Goal: Information Seeking & Learning: Learn about a topic

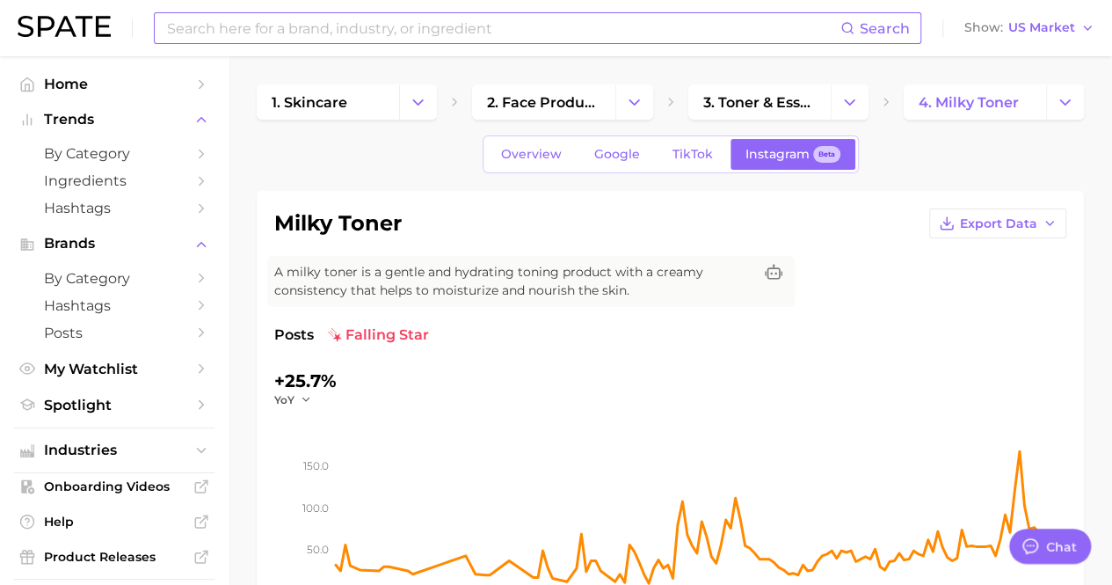
click at [391, 18] on input at bounding box center [502, 28] width 675 height 30
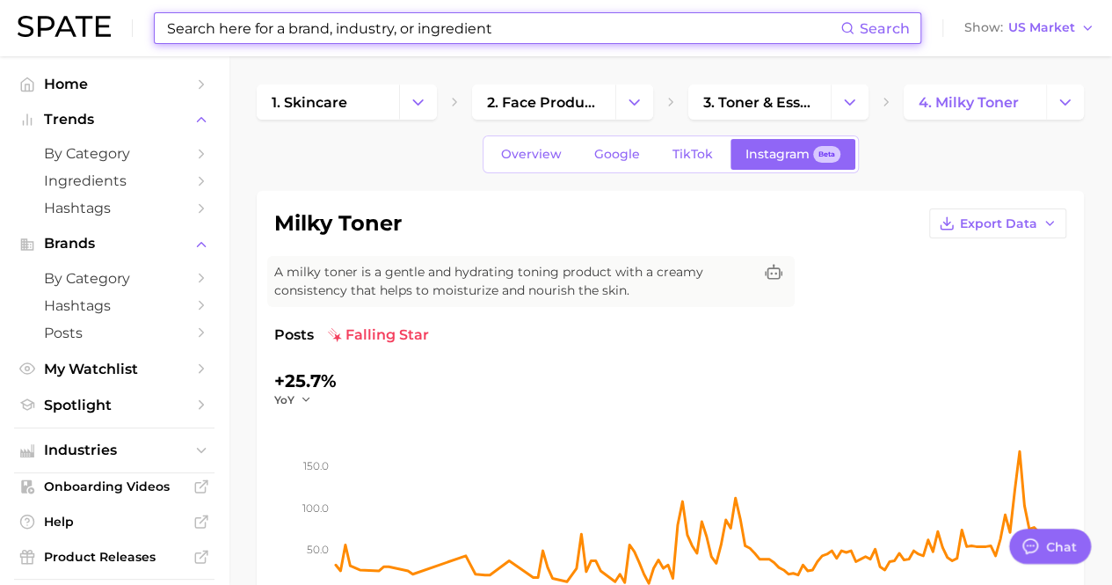
click at [397, 32] on input at bounding box center [502, 28] width 675 height 30
type input "h"
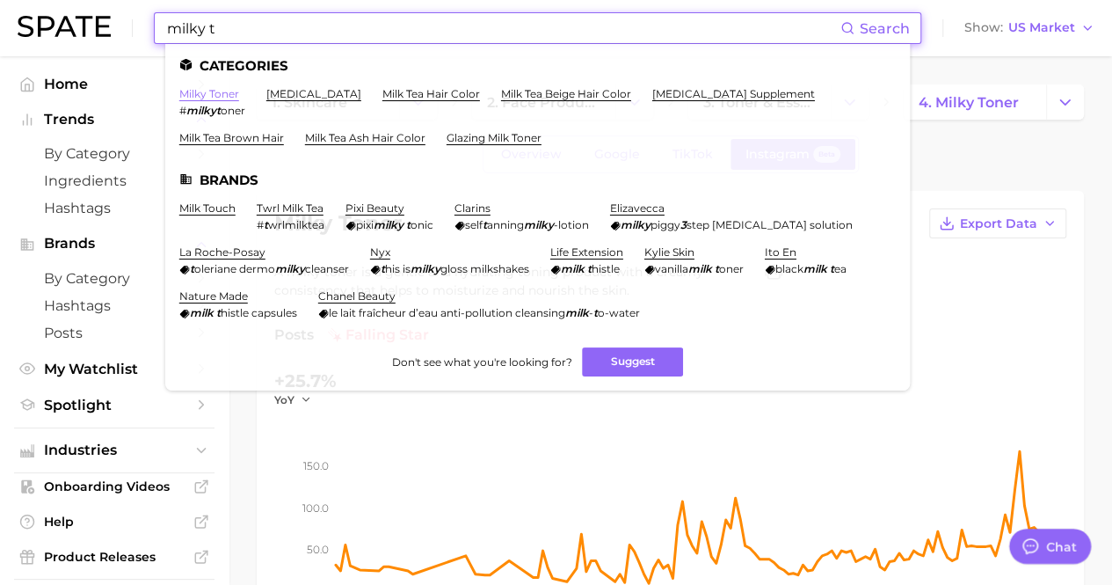
type input "milky t"
click at [196, 92] on link "milky toner" at bounding box center [209, 93] width 60 height 13
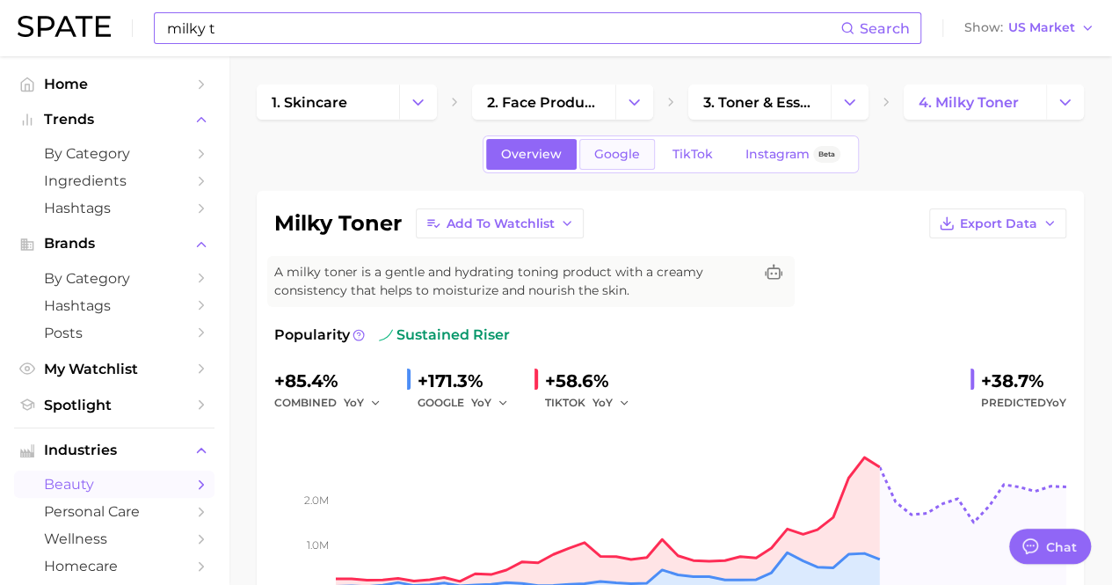
click at [641, 141] on link "Google" at bounding box center [617, 154] width 76 height 31
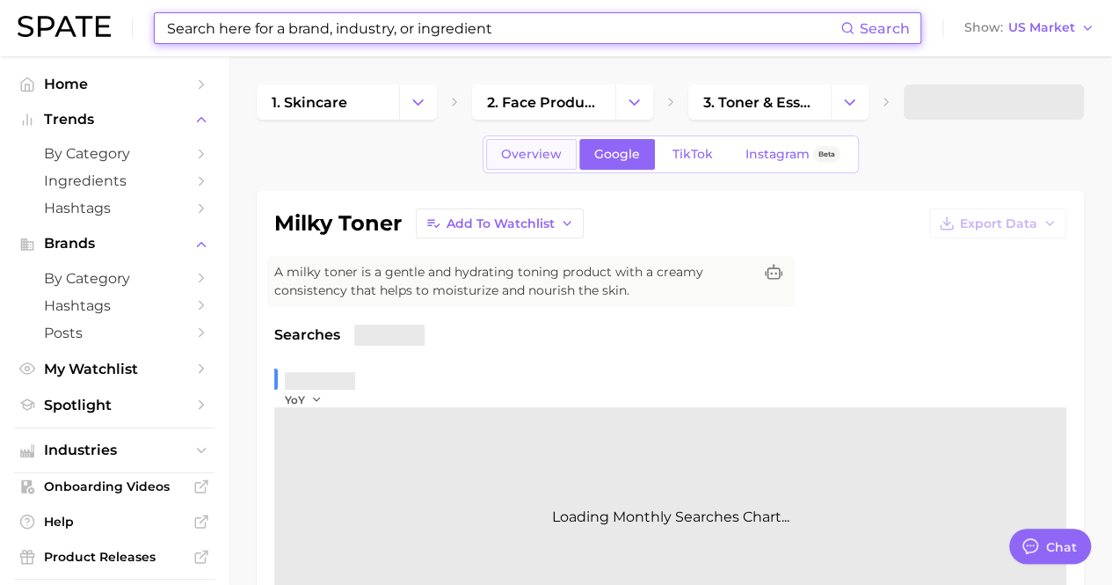
click at [532, 157] on span "Overview" at bounding box center [531, 154] width 61 height 15
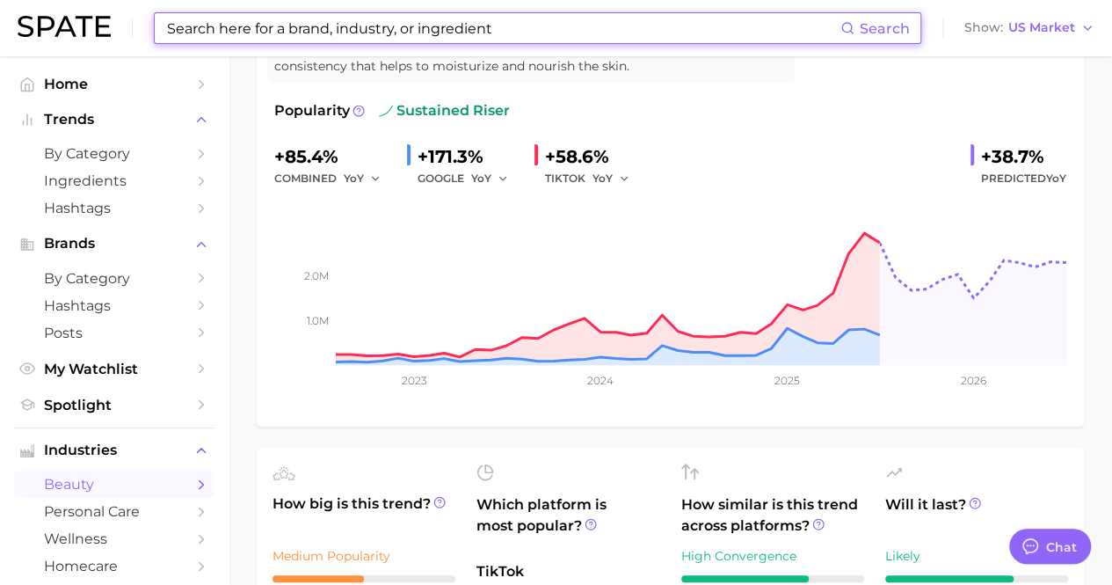
scroll to position [264, 0]
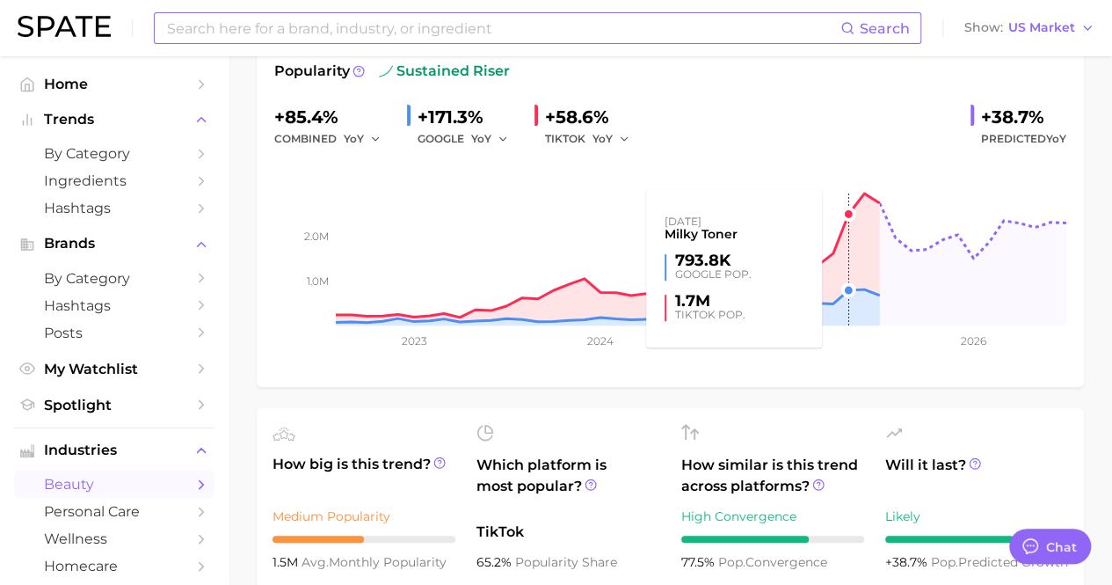
drag, startPoint x: 977, startPoint y: 242, endPoint x: 835, endPoint y: 202, distance: 147.0
click at [835, 202] on rect at bounding box center [670, 237] width 792 height 176
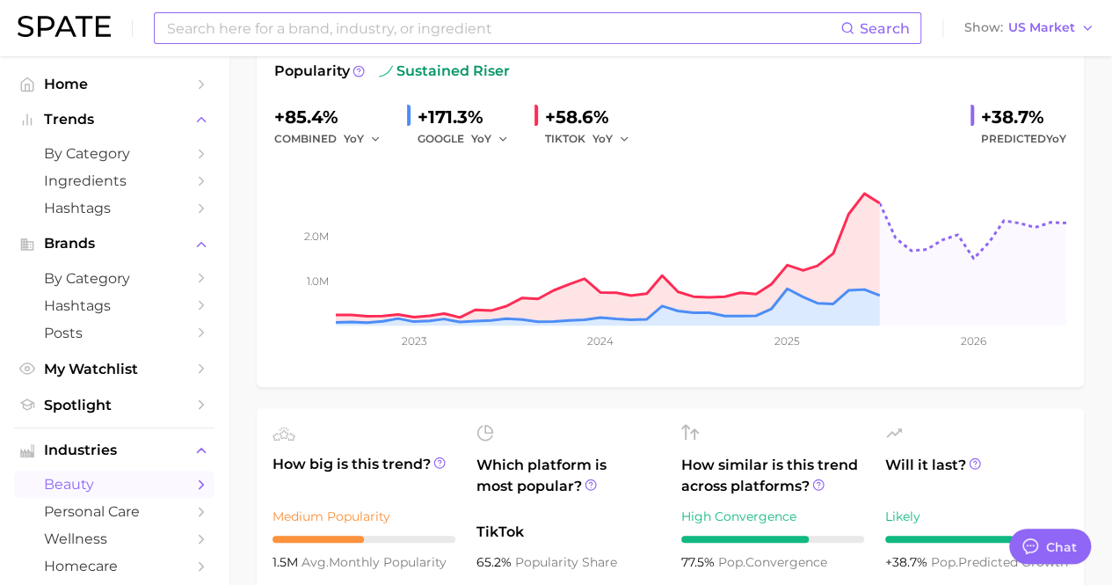
click at [554, 40] on input at bounding box center [502, 28] width 675 height 30
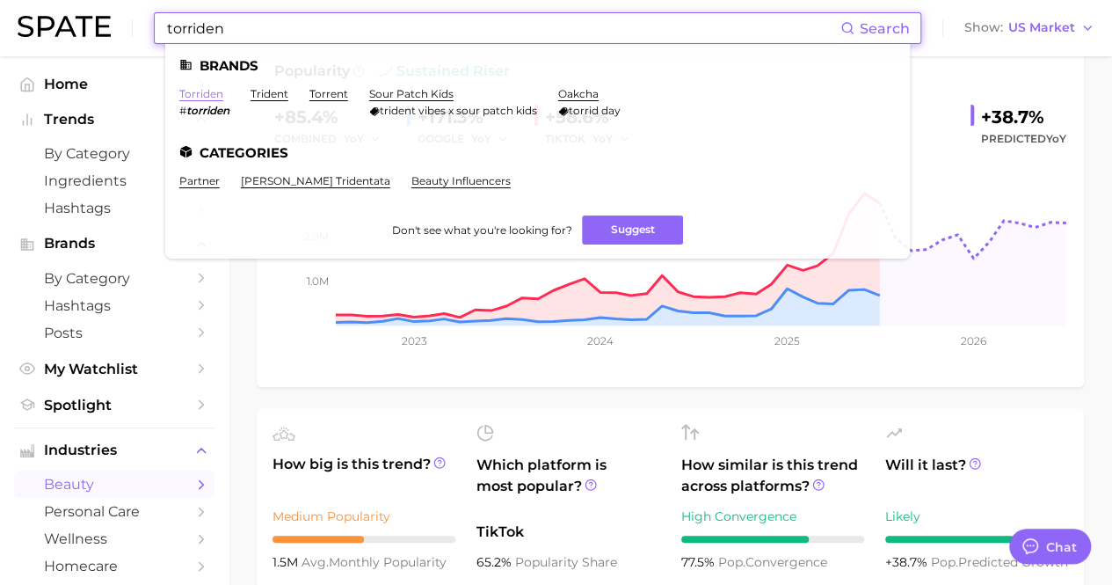
type input "torriden"
click at [213, 94] on link "torriden" at bounding box center [201, 93] width 44 height 13
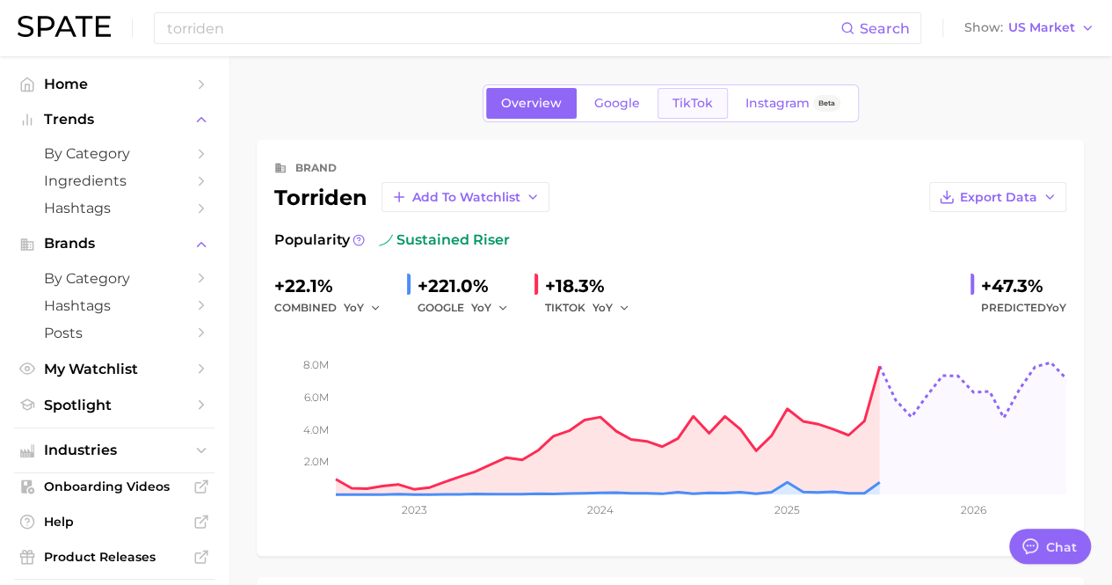
click at [701, 92] on link "TikTok" at bounding box center [693, 103] width 70 height 31
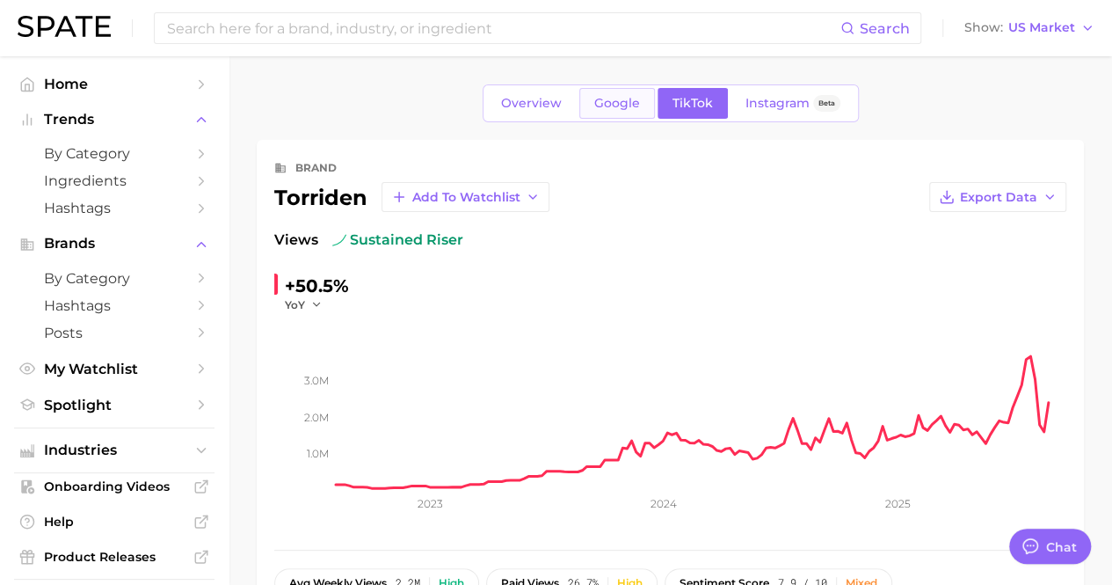
click at [637, 98] on span "Google" at bounding box center [617, 103] width 46 height 15
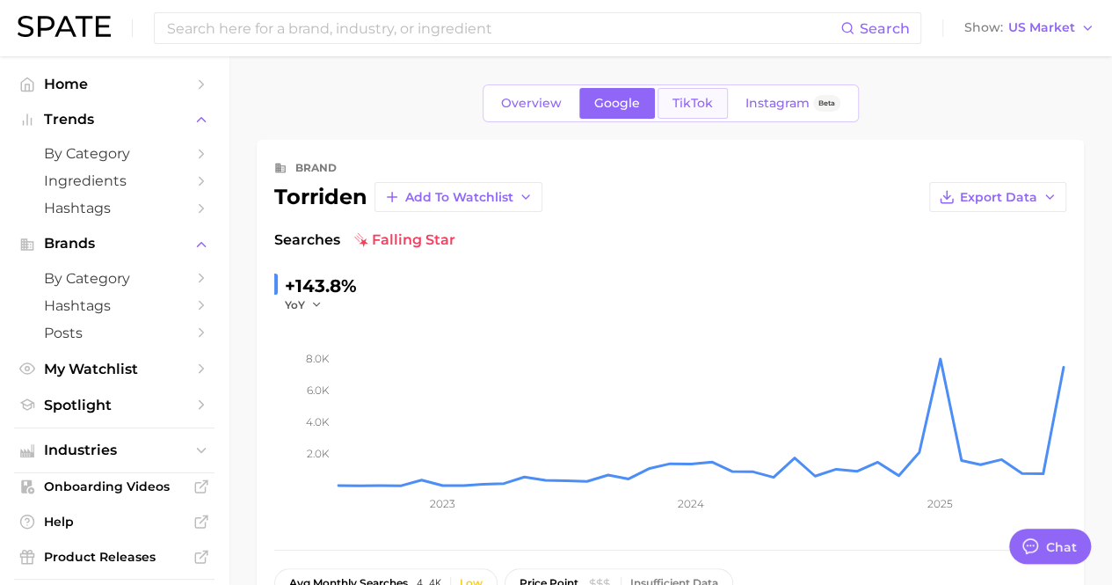
click at [686, 102] on span "TikTok" at bounding box center [693, 103] width 40 height 15
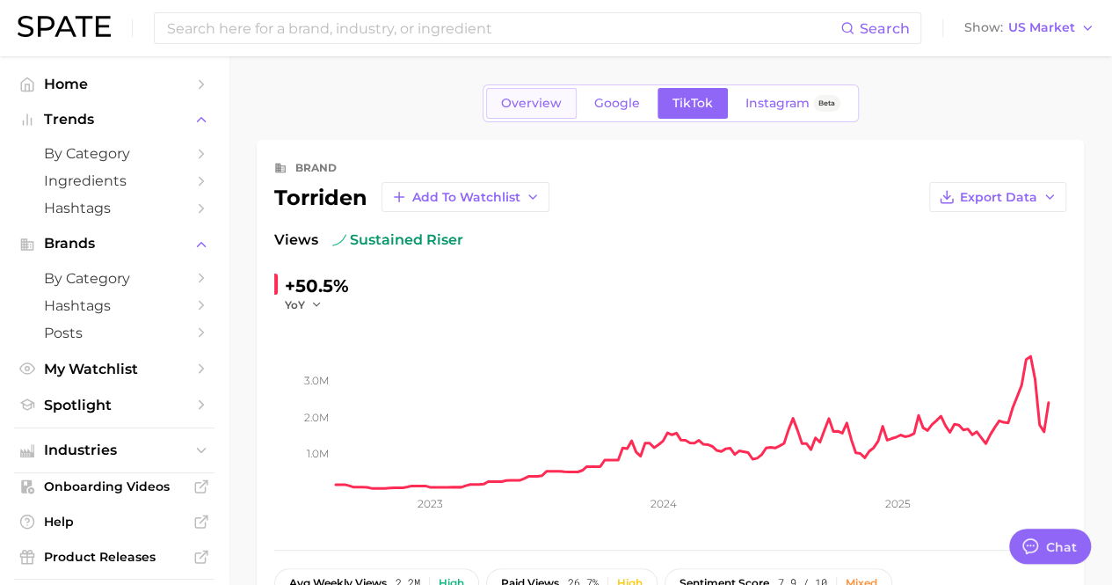
click at [522, 103] on span "Overview" at bounding box center [531, 103] width 61 height 15
